Goal: Transaction & Acquisition: Obtain resource

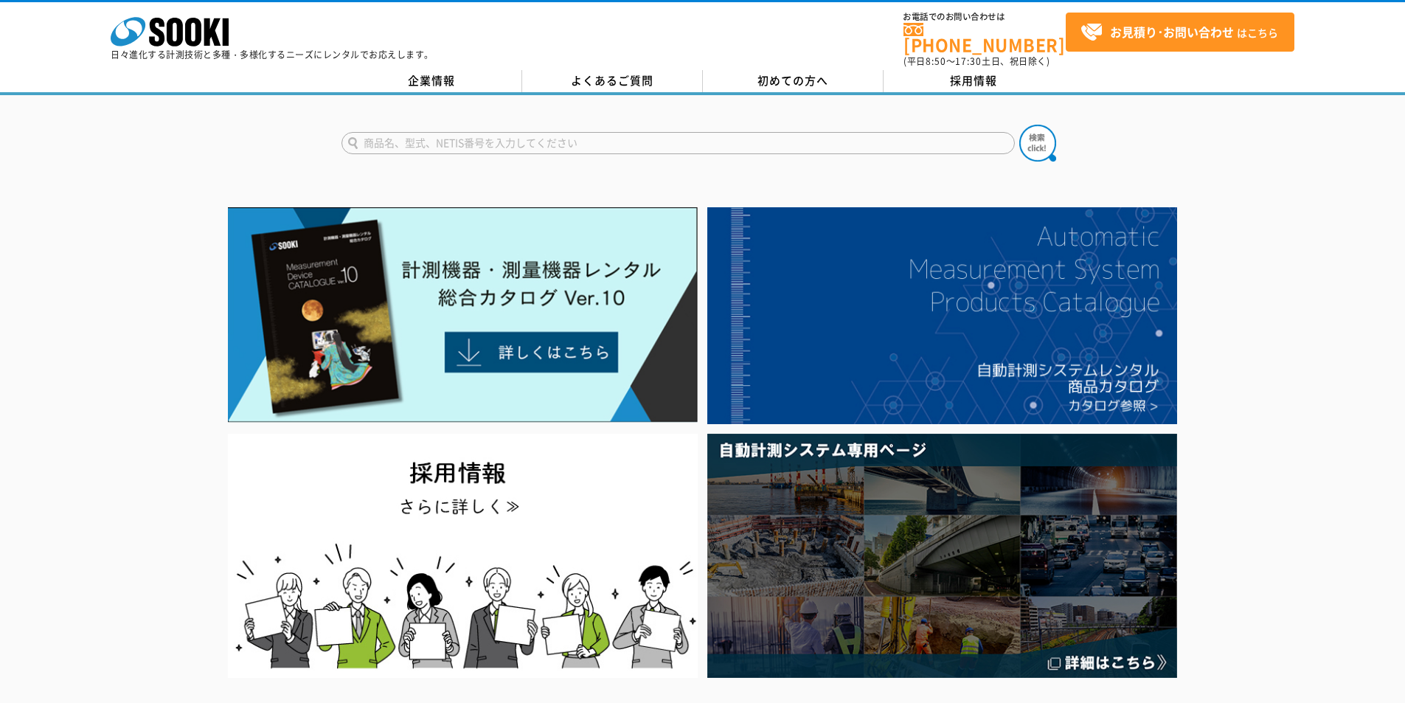
click at [523, 125] on form at bounding box center [702, 145] width 723 height 41
click at [527, 132] on input "text" at bounding box center [677, 143] width 673 height 22
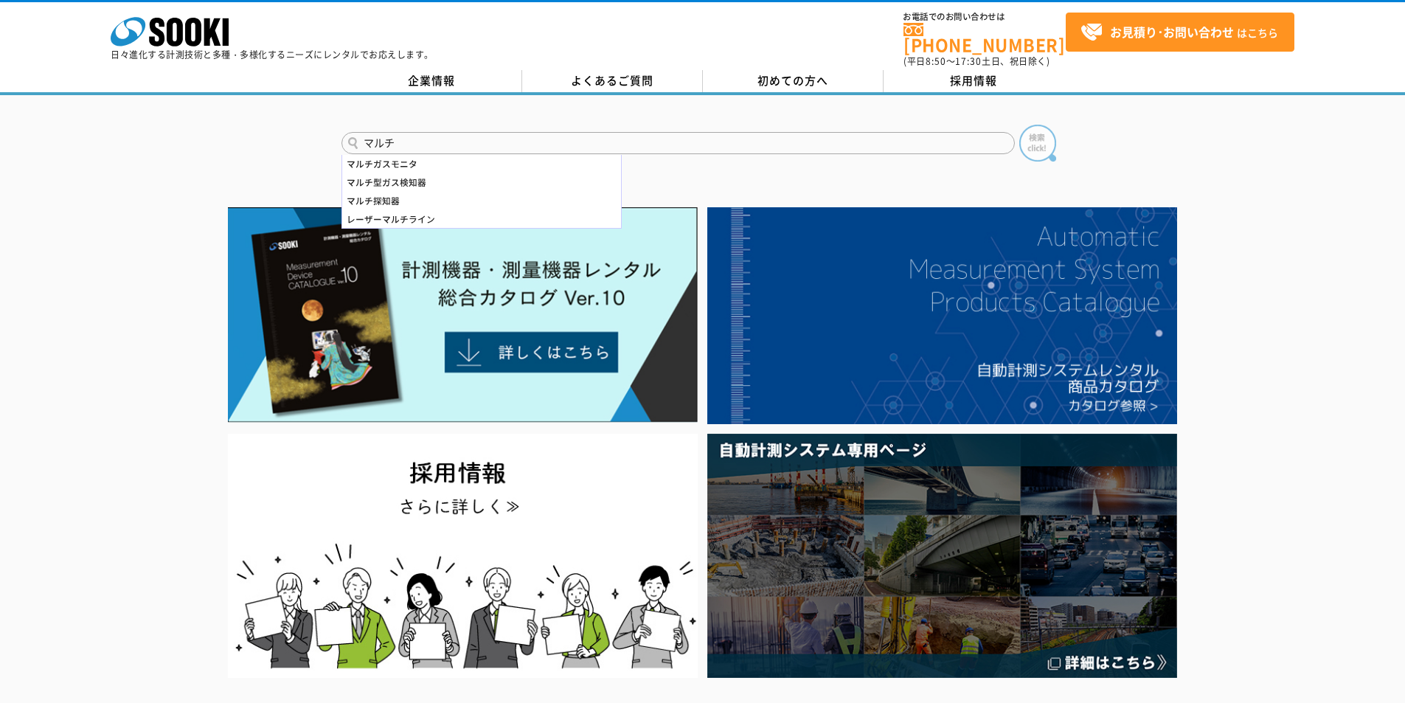
type input "マルチ"
click at [1040, 140] on img at bounding box center [1037, 143] width 37 height 37
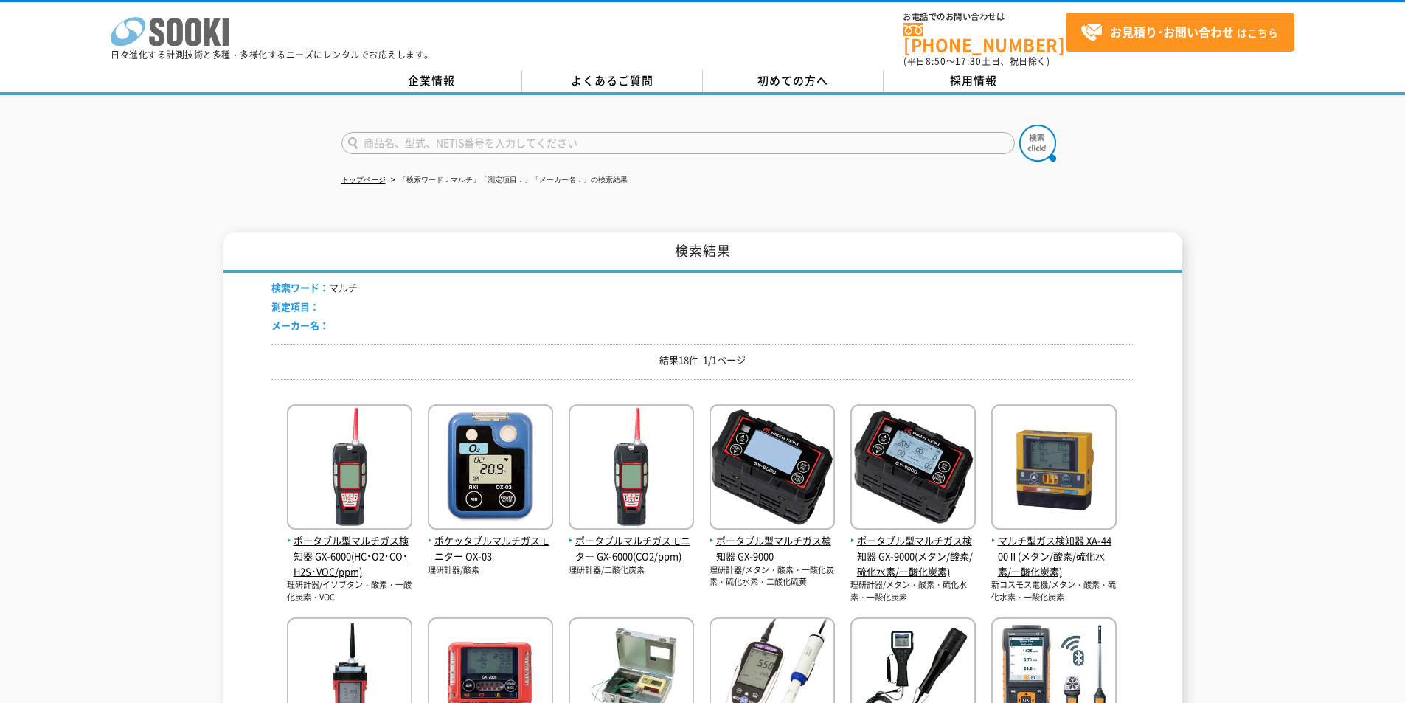
click at [177, 33] on icon at bounding box center [175, 32] width 16 height 29
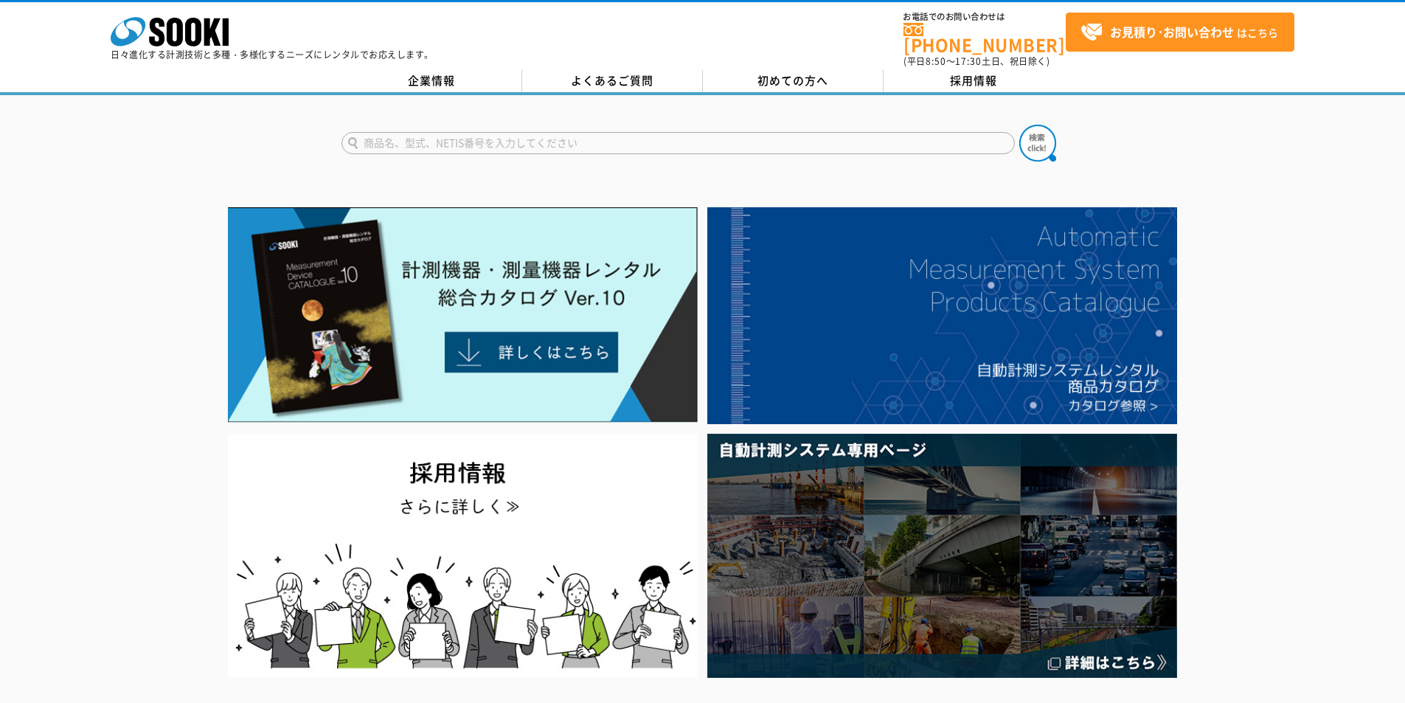
click at [489, 132] on input "text" at bounding box center [677, 143] width 673 height 22
type input "商品名、型式、NETIS番号を入力してください"
